Goal: Navigation & Orientation: Find specific page/section

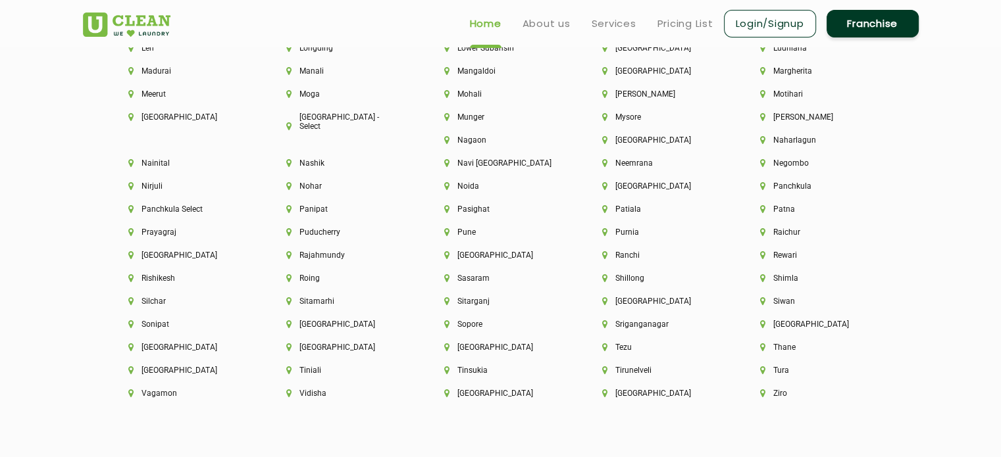
scroll to position [3405, 0]
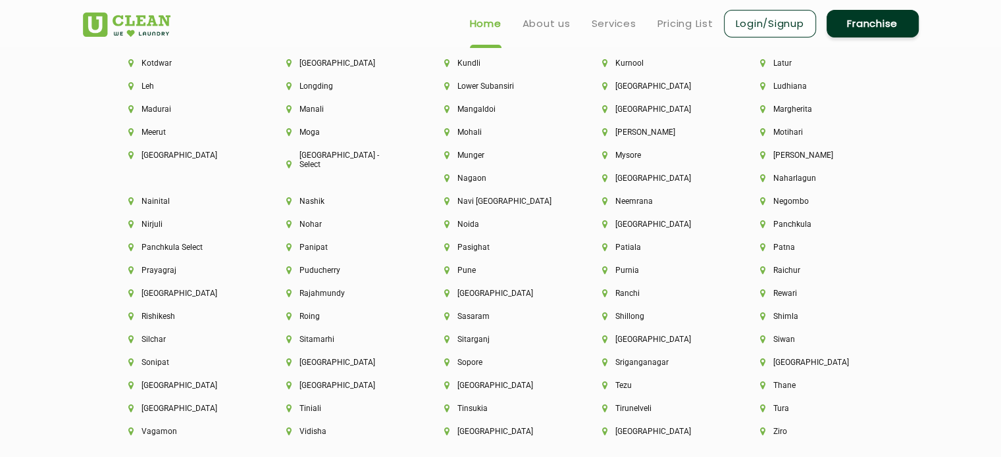
click at [424, 168] on div "Munger" at bounding box center [501, 162] width 158 height 23
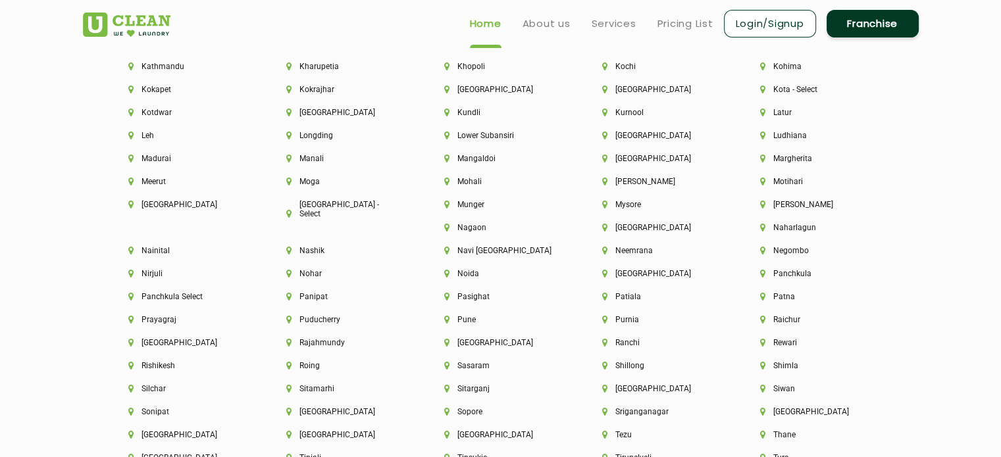
scroll to position [3355, 0]
click at [774, 118] on li "Latur" at bounding box center [816, 113] width 113 height 9
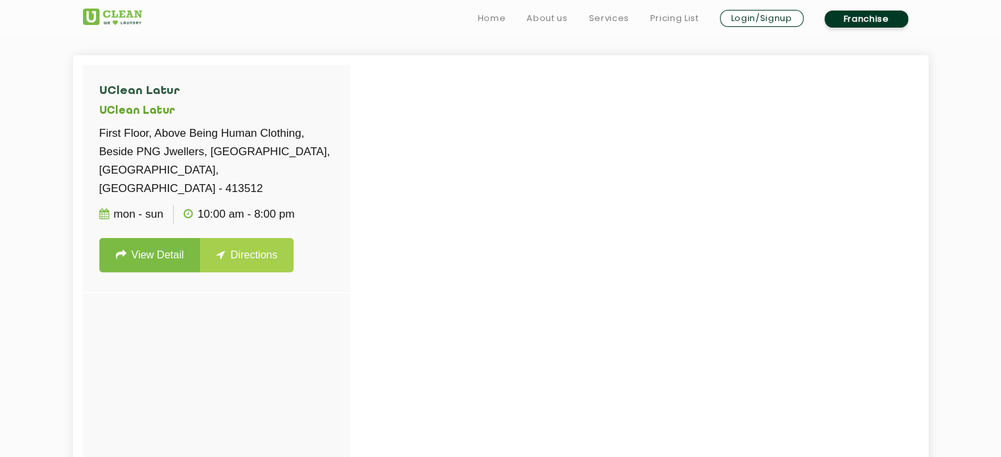
scroll to position [363, 0]
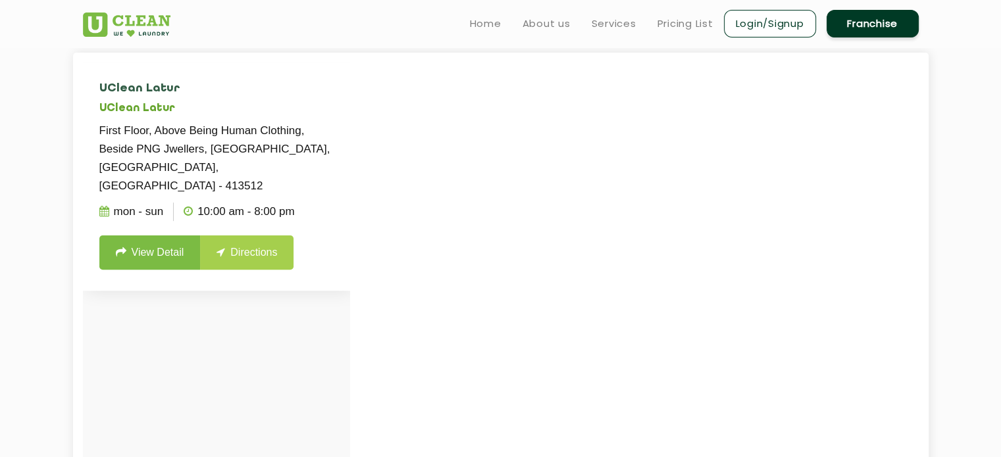
click at [134, 242] on link "View Detail" at bounding box center [149, 253] width 101 height 34
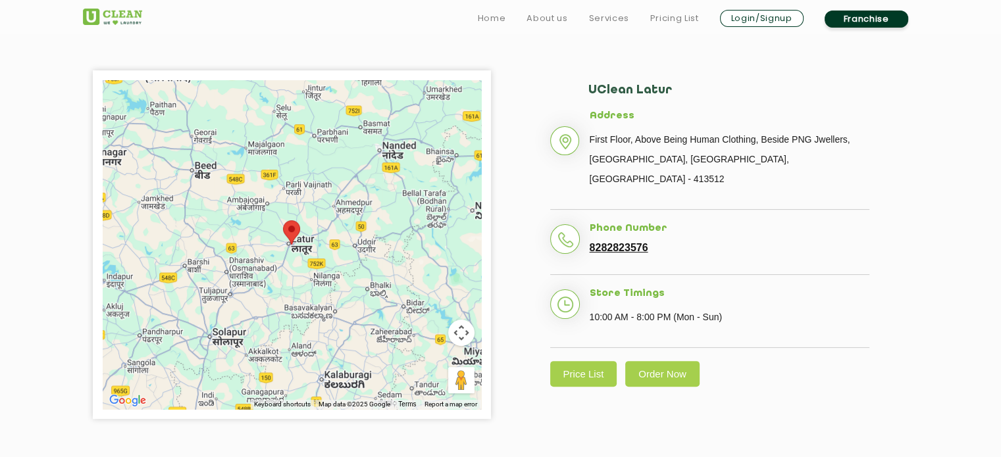
scroll to position [300, 0]
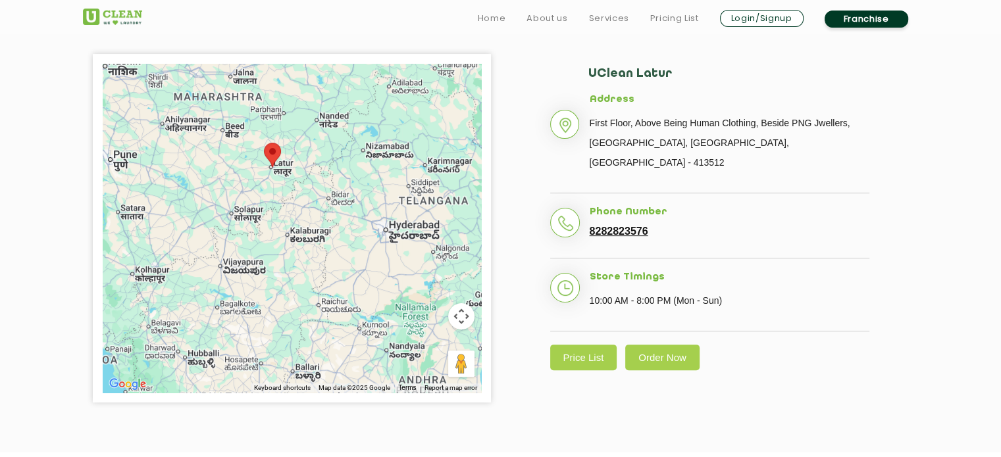
drag, startPoint x: 290, startPoint y: 344, endPoint x: 280, endPoint y: 226, distance: 118.8
click at [280, 226] on div at bounding box center [292, 228] width 379 height 329
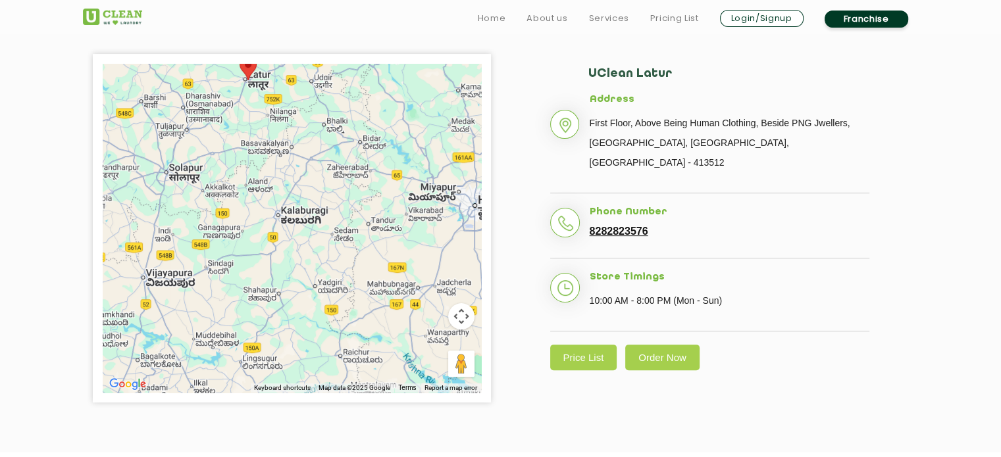
drag, startPoint x: 311, startPoint y: 259, endPoint x: 293, endPoint y: 228, distance: 35.1
click at [293, 228] on div at bounding box center [292, 228] width 379 height 329
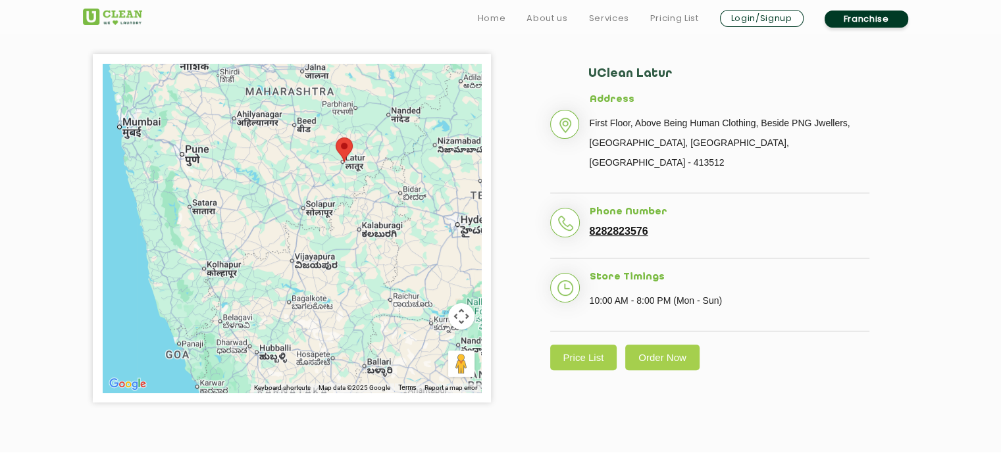
drag, startPoint x: 381, startPoint y: 237, endPoint x: 451, endPoint y: 281, distance: 82.5
click at [451, 281] on div at bounding box center [292, 228] width 379 height 329
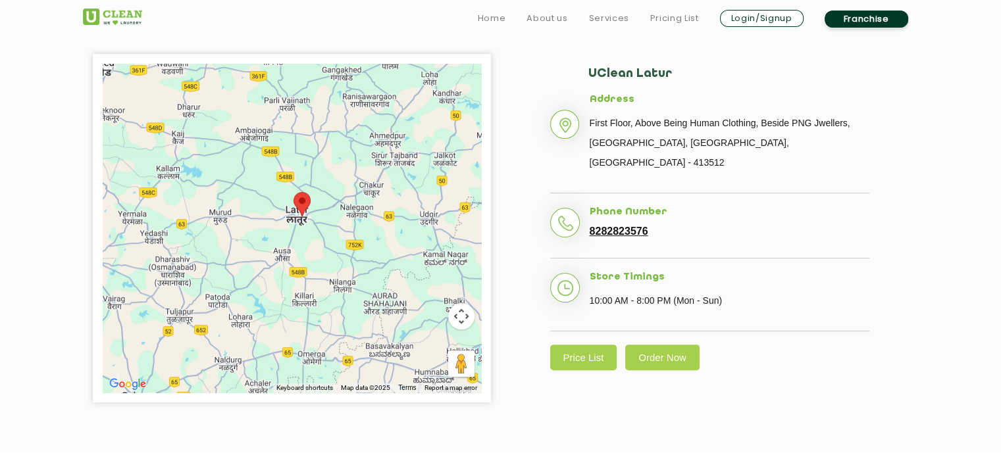
drag, startPoint x: 363, startPoint y: 218, endPoint x: 365, endPoint y: 286, distance: 68.5
click at [365, 286] on div at bounding box center [292, 228] width 379 height 329
drag, startPoint x: 269, startPoint y: 216, endPoint x: 269, endPoint y: 228, distance: 11.9
click at [269, 228] on div at bounding box center [292, 228] width 379 height 329
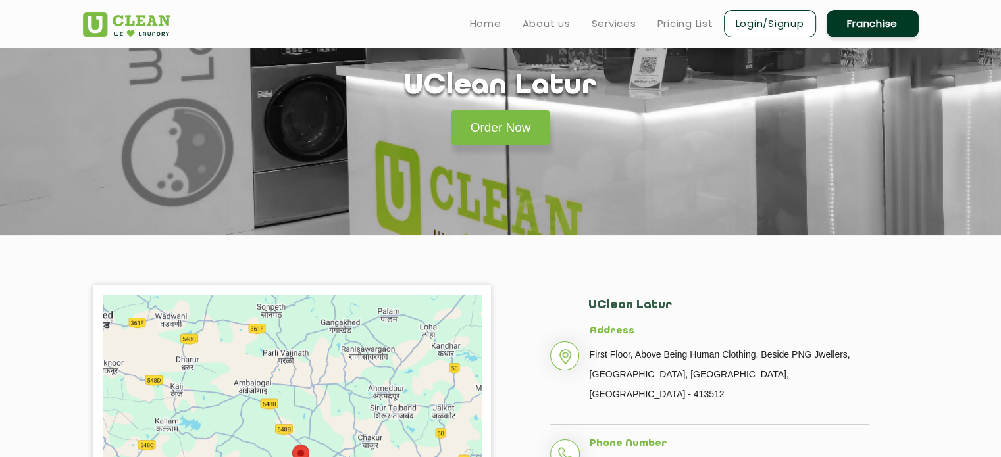
scroll to position [0, 0]
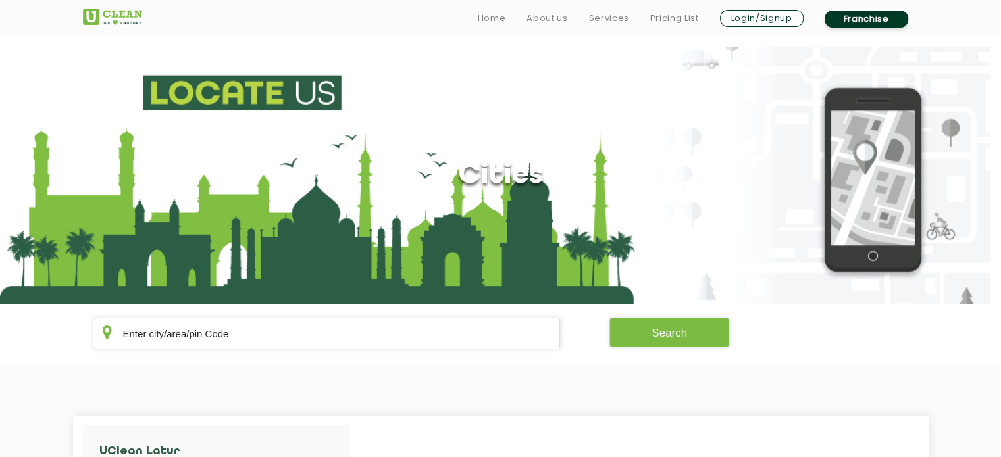
scroll to position [105, 0]
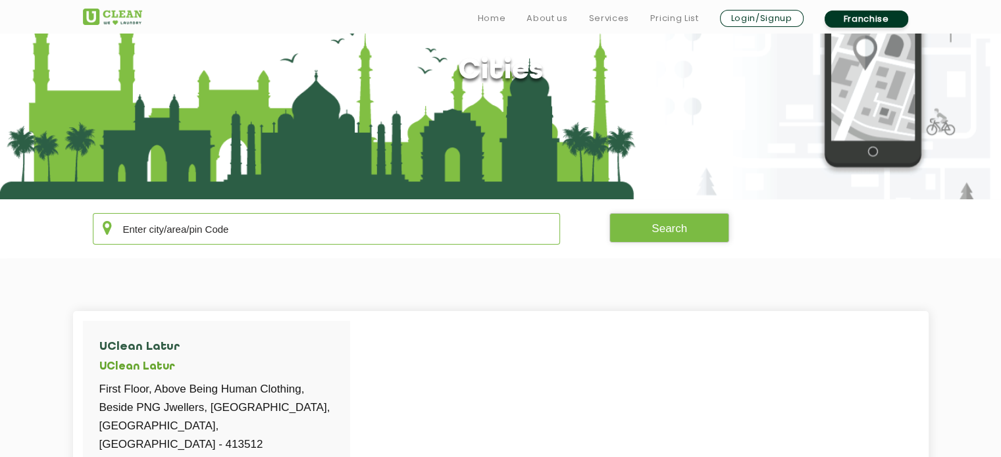
click at [338, 230] on input "text" at bounding box center [327, 229] width 468 height 32
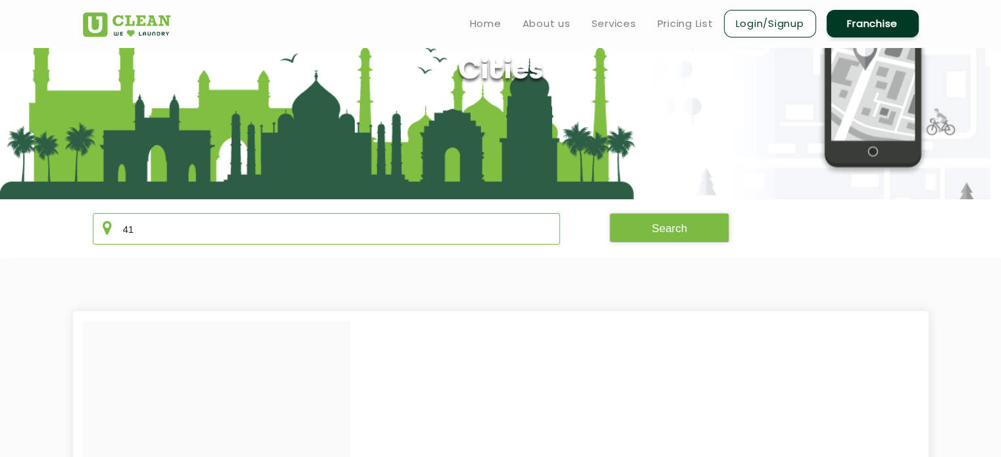
type input "4"
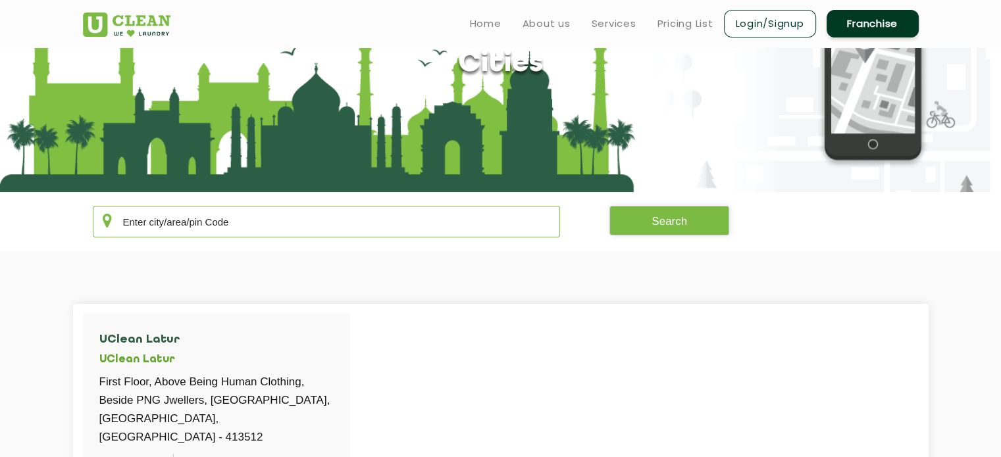
scroll to position [0, 0]
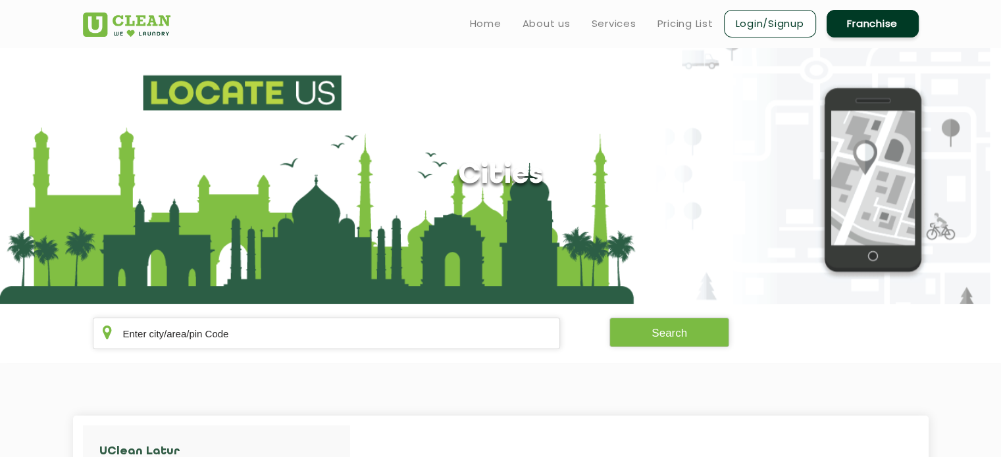
click at [496, 13] on ul "Home About us Services Pricing List Login/Signup Franchise" at bounding box center [688, 23] width 459 height 31
click at [490, 18] on link "Home" at bounding box center [486, 24] width 32 height 16
